Goal: Find specific page/section: Find specific page/section

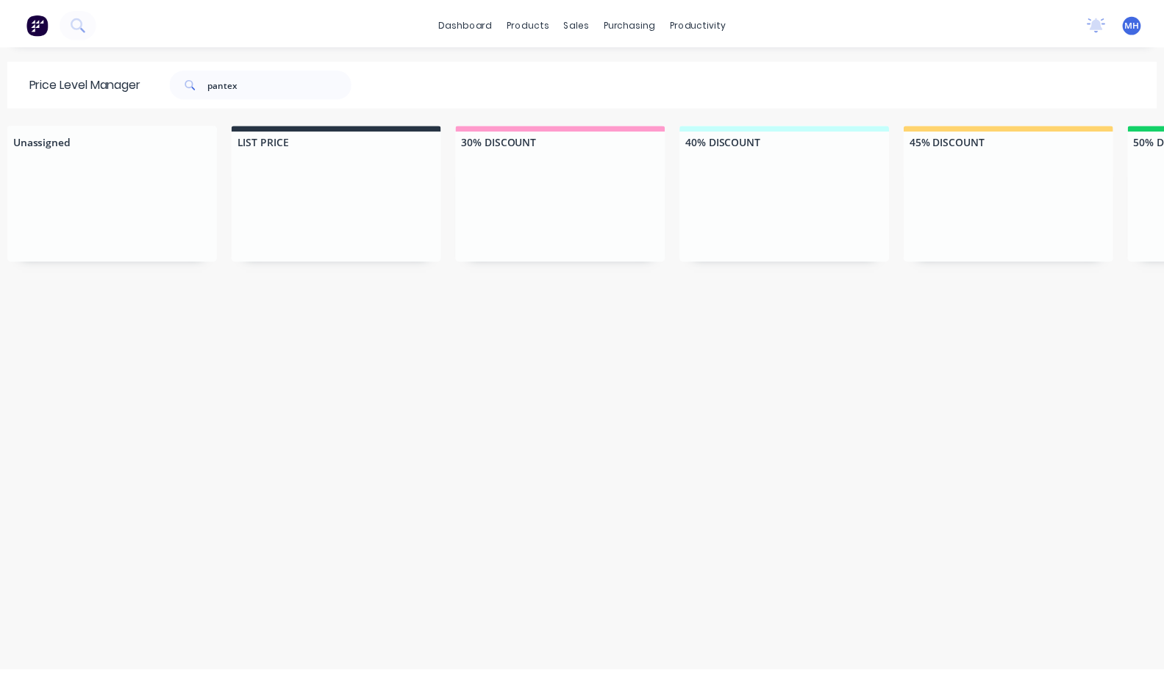
scroll to position [0, 1451]
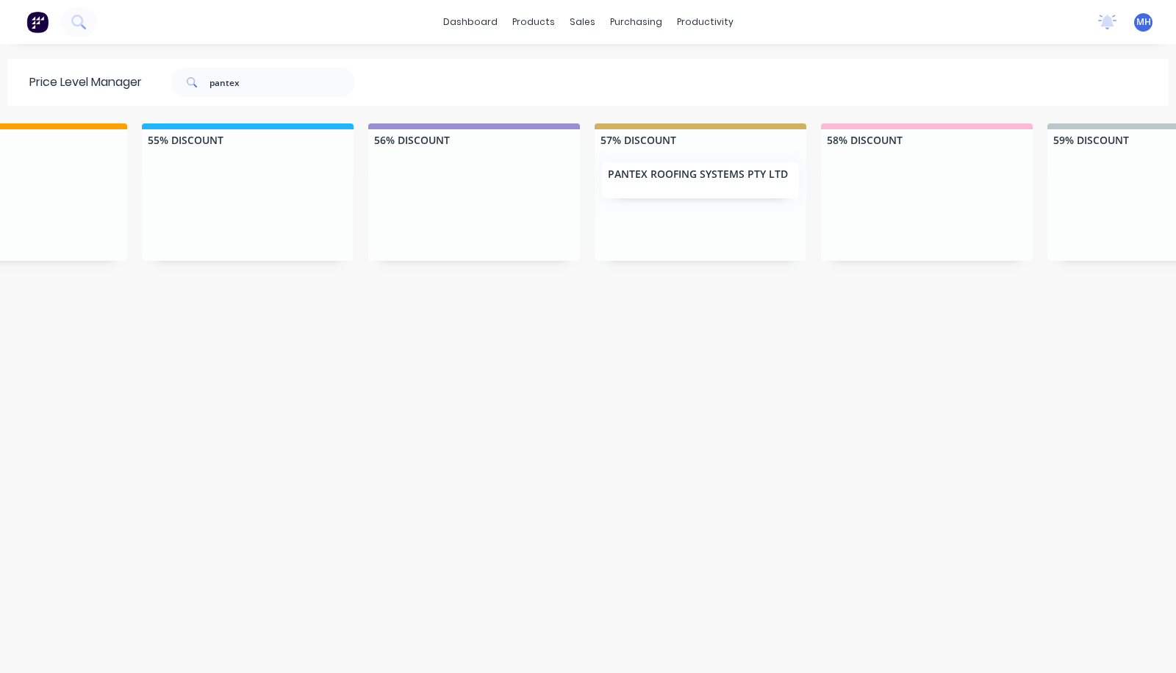
click at [1137, 26] on span "MH" at bounding box center [1144, 21] width 15 height 13
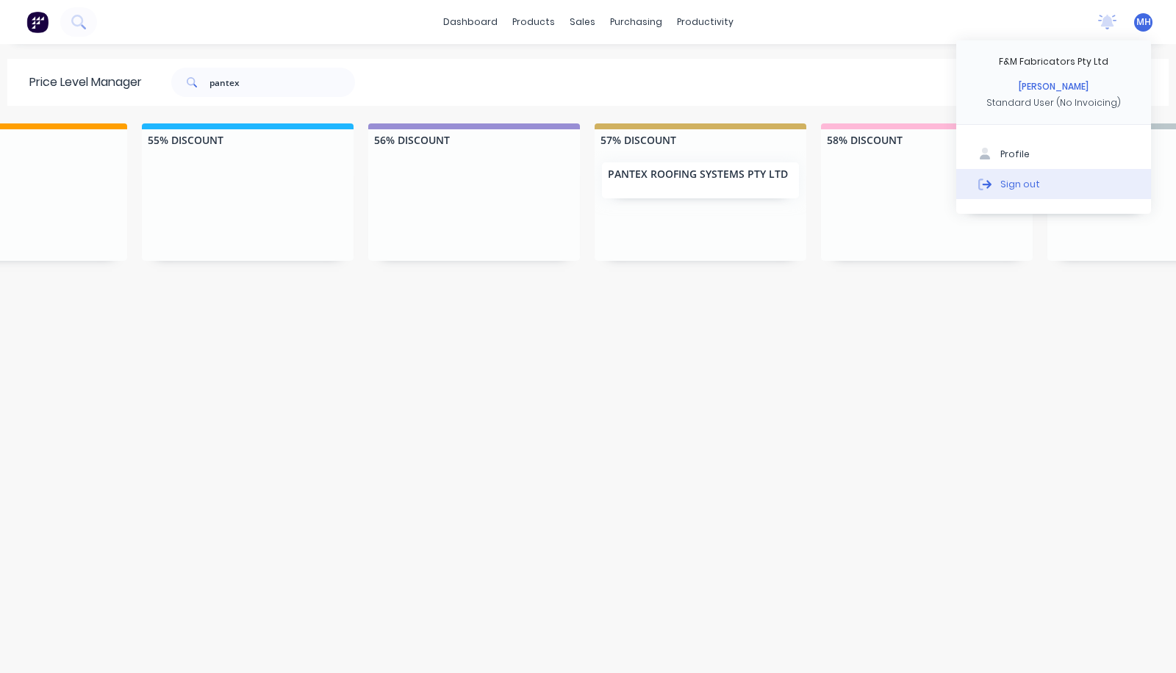
click at [1034, 183] on button "Sign out" at bounding box center [1054, 183] width 195 height 29
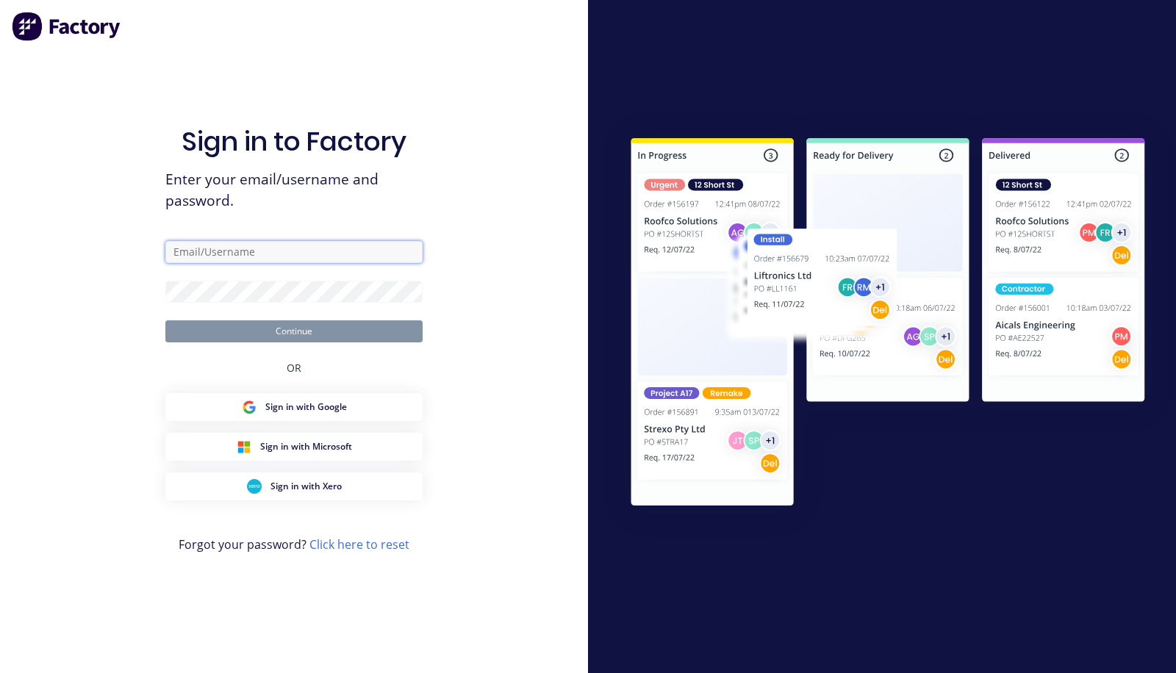
type input "[PERSON_NAME][EMAIL_ADDRESS][DOMAIN_NAME]"
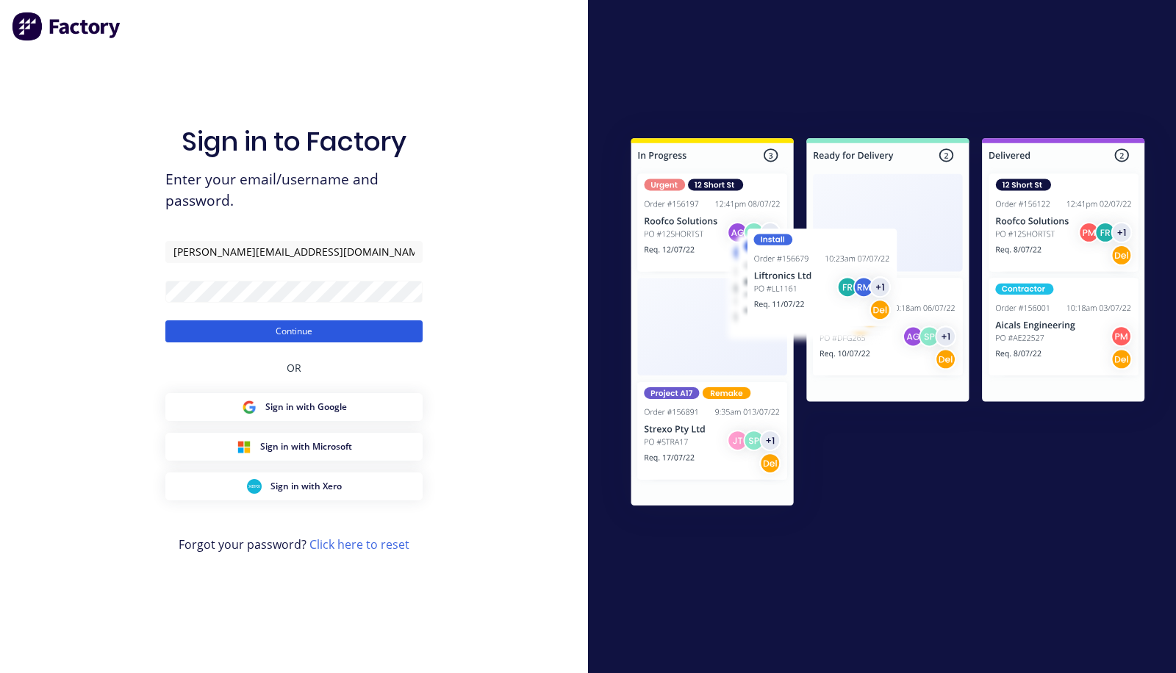
click at [314, 335] on button "Continue" at bounding box center [293, 332] width 257 height 22
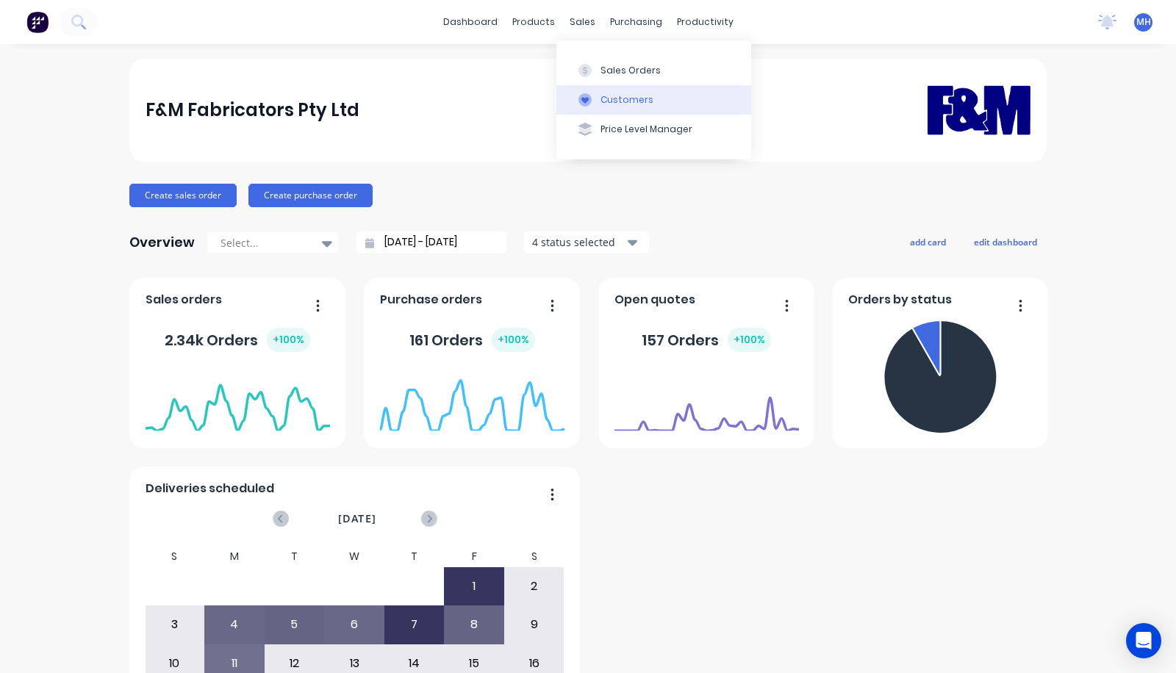
click at [592, 94] on div at bounding box center [585, 99] width 22 height 13
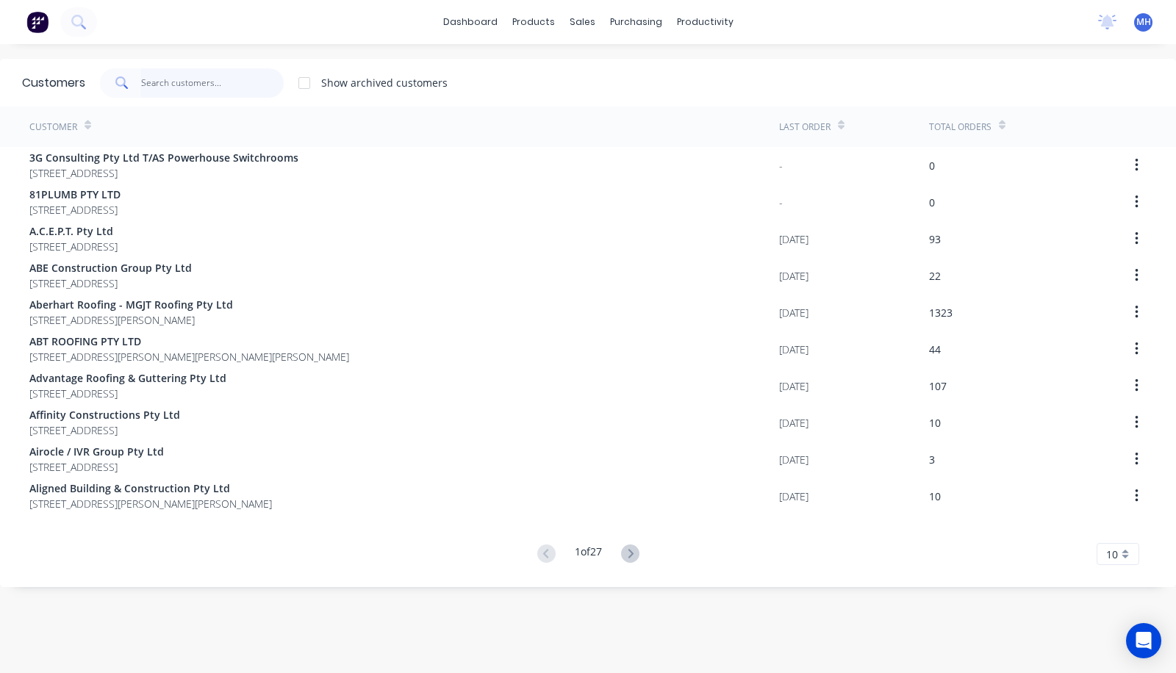
click at [230, 94] on input "text" at bounding box center [212, 82] width 143 height 29
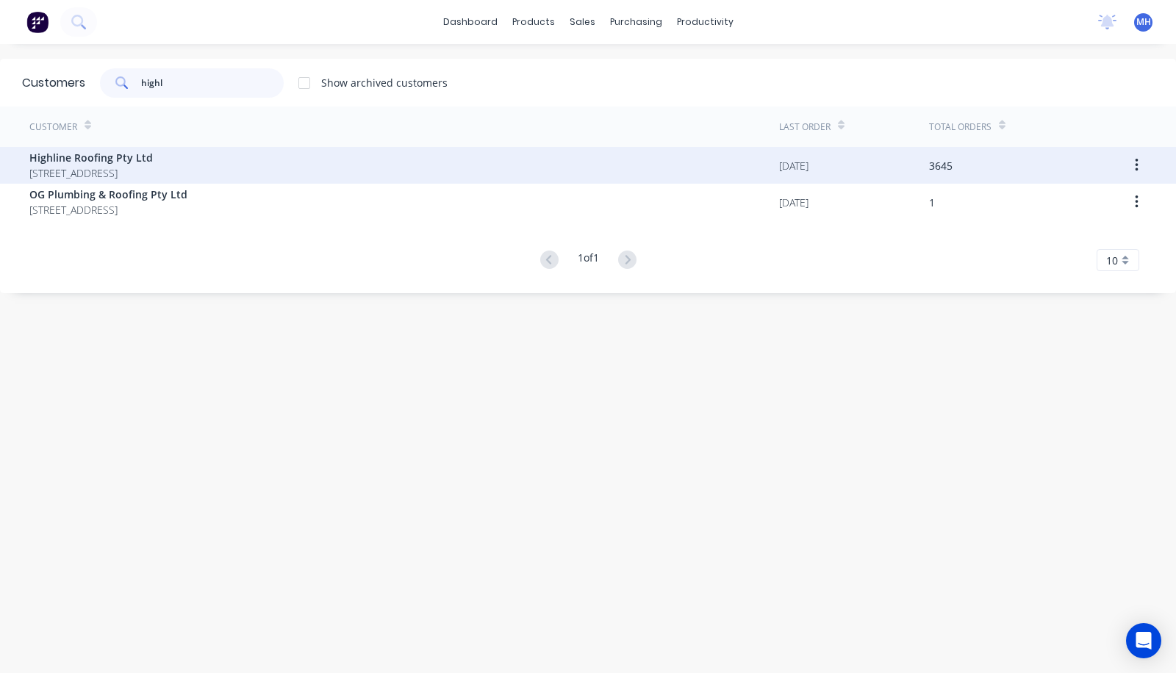
type input "highl"
click at [57, 154] on span "Highline Roofing Pty Ltd" at bounding box center [91, 157] width 124 height 15
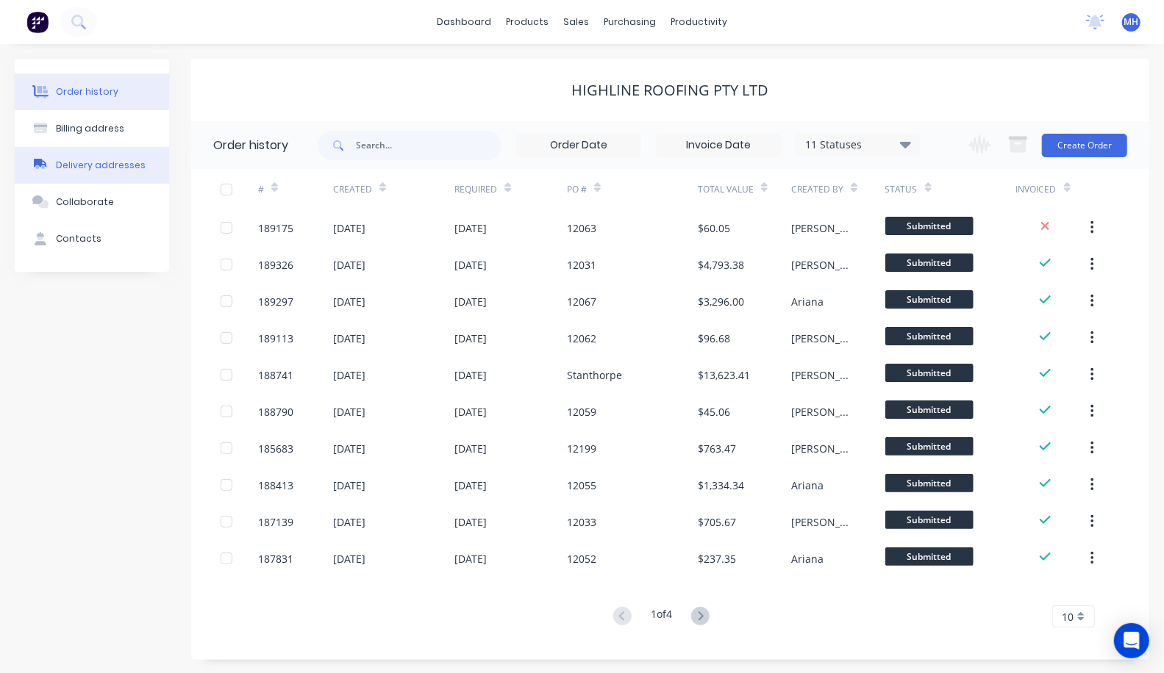
click at [104, 170] on div "Delivery addresses" at bounding box center [101, 165] width 90 height 13
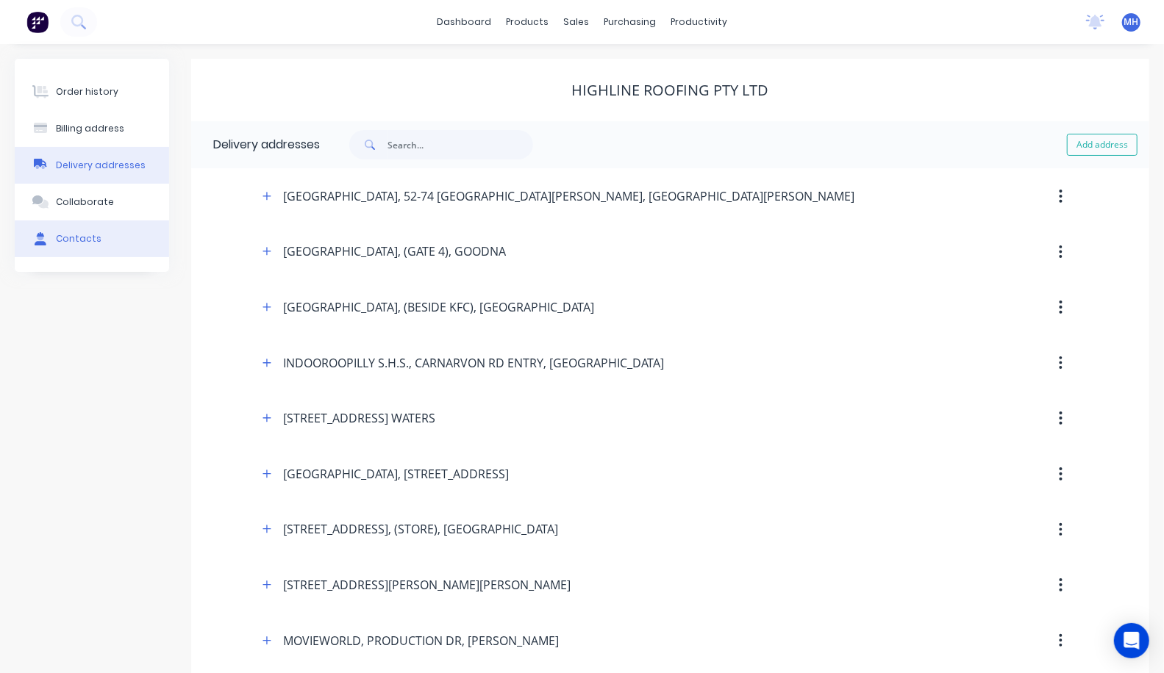
click at [85, 251] on button "Contacts" at bounding box center [92, 239] width 154 height 37
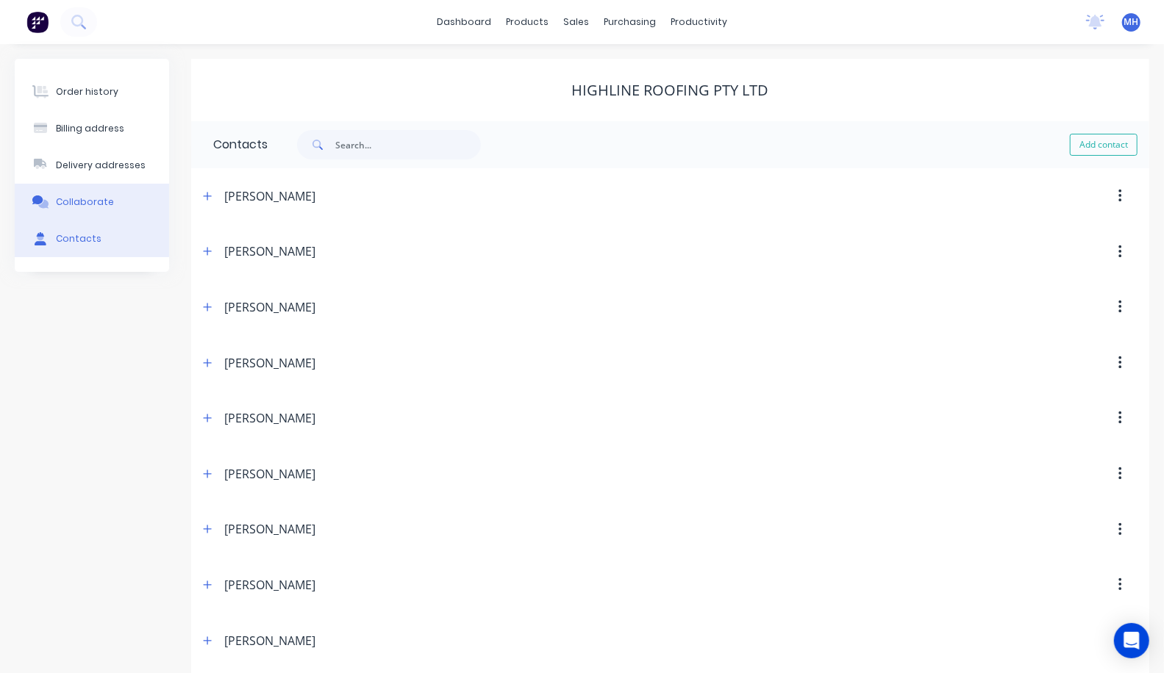
click at [71, 209] on button "Collaborate" at bounding box center [92, 202] width 154 height 37
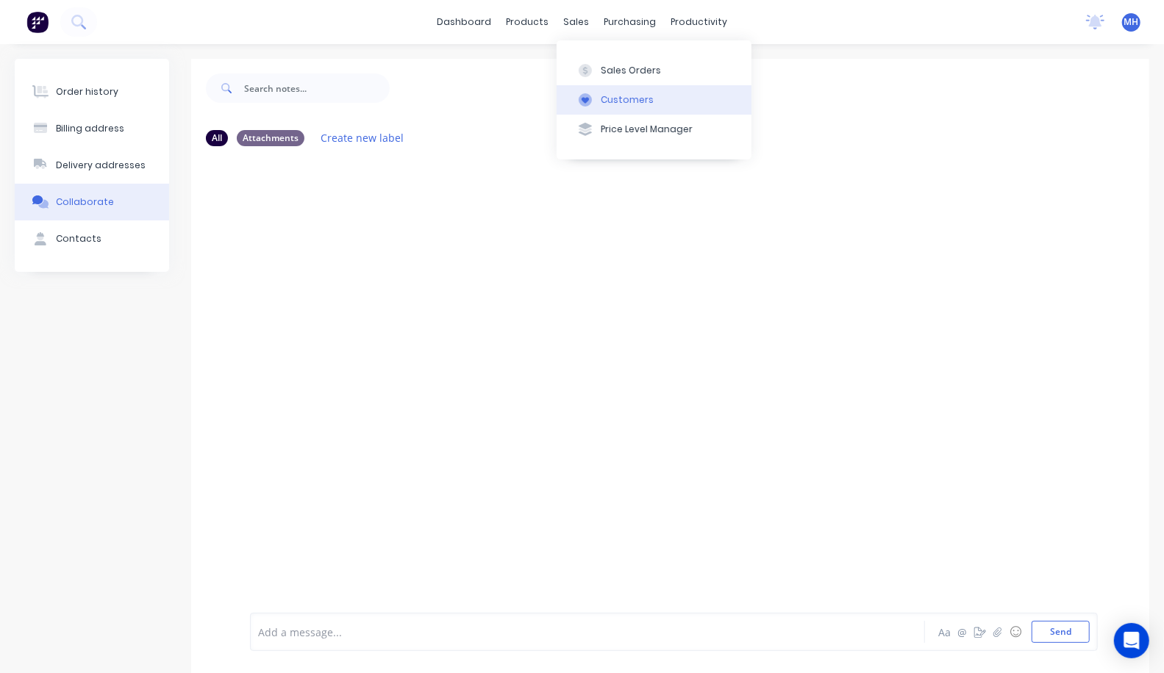
click at [605, 90] on button "Customers" at bounding box center [654, 99] width 195 height 29
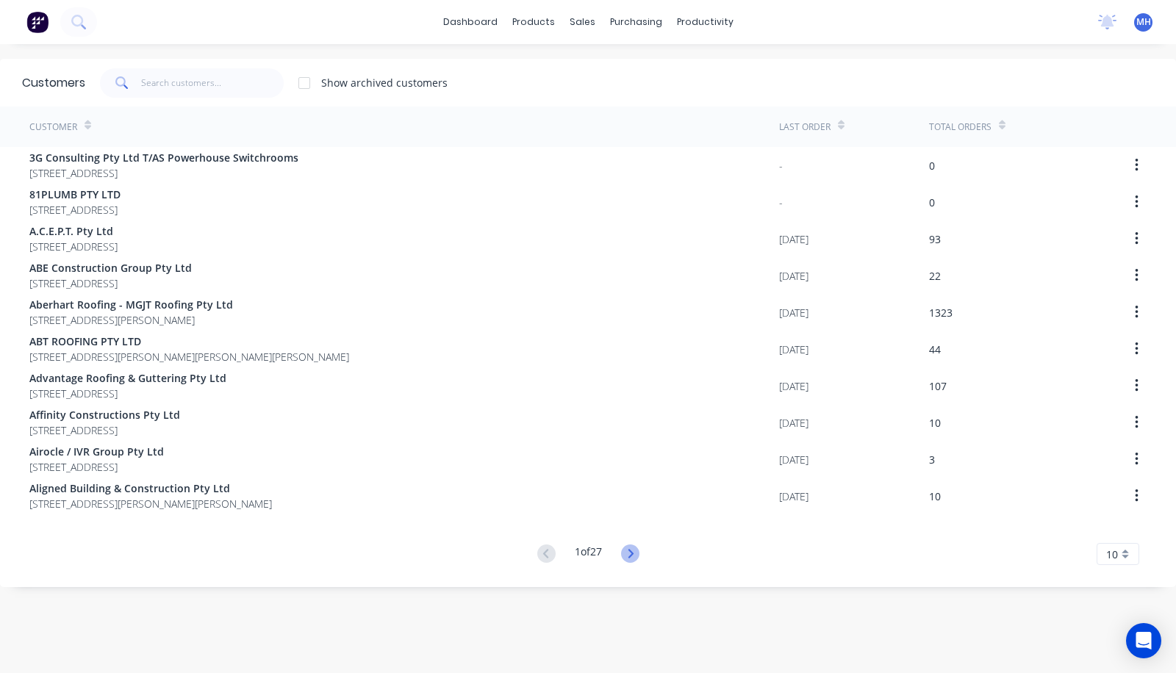
click at [628, 550] on icon at bounding box center [630, 553] width 5 height 9
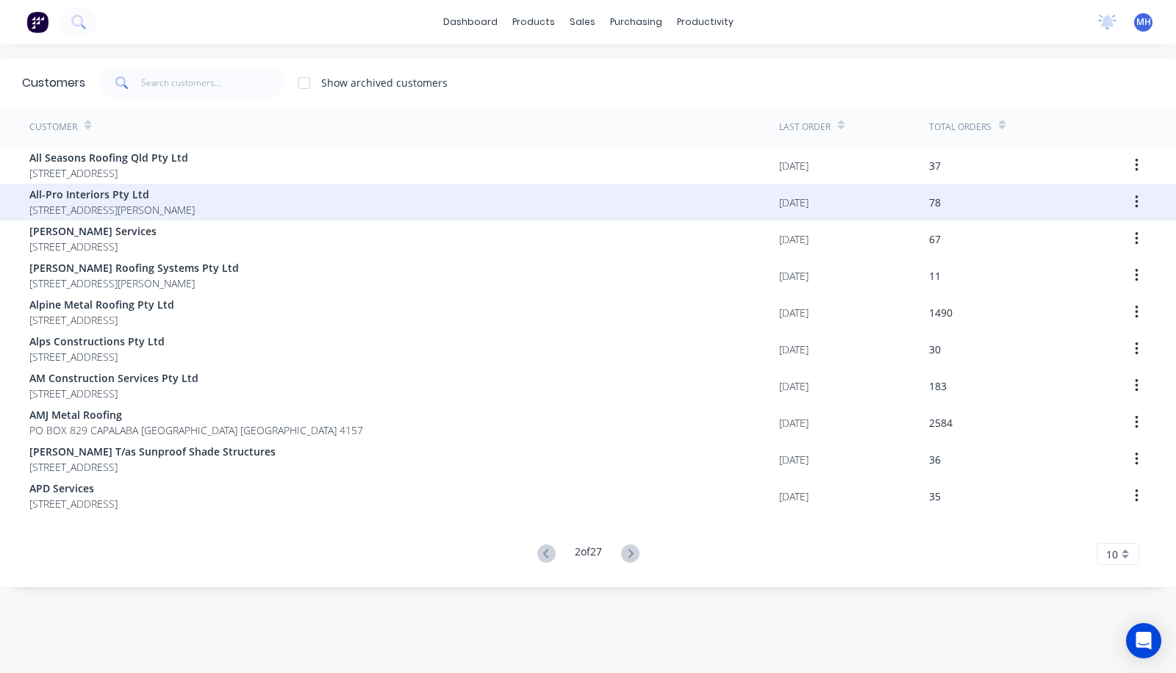
click at [485, 190] on div "All-Pro Interiors Pty Ltd [STREET_ADDRESS][PERSON_NAME]" at bounding box center [404, 202] width 750 height 37
